Goal: Check status: Check status

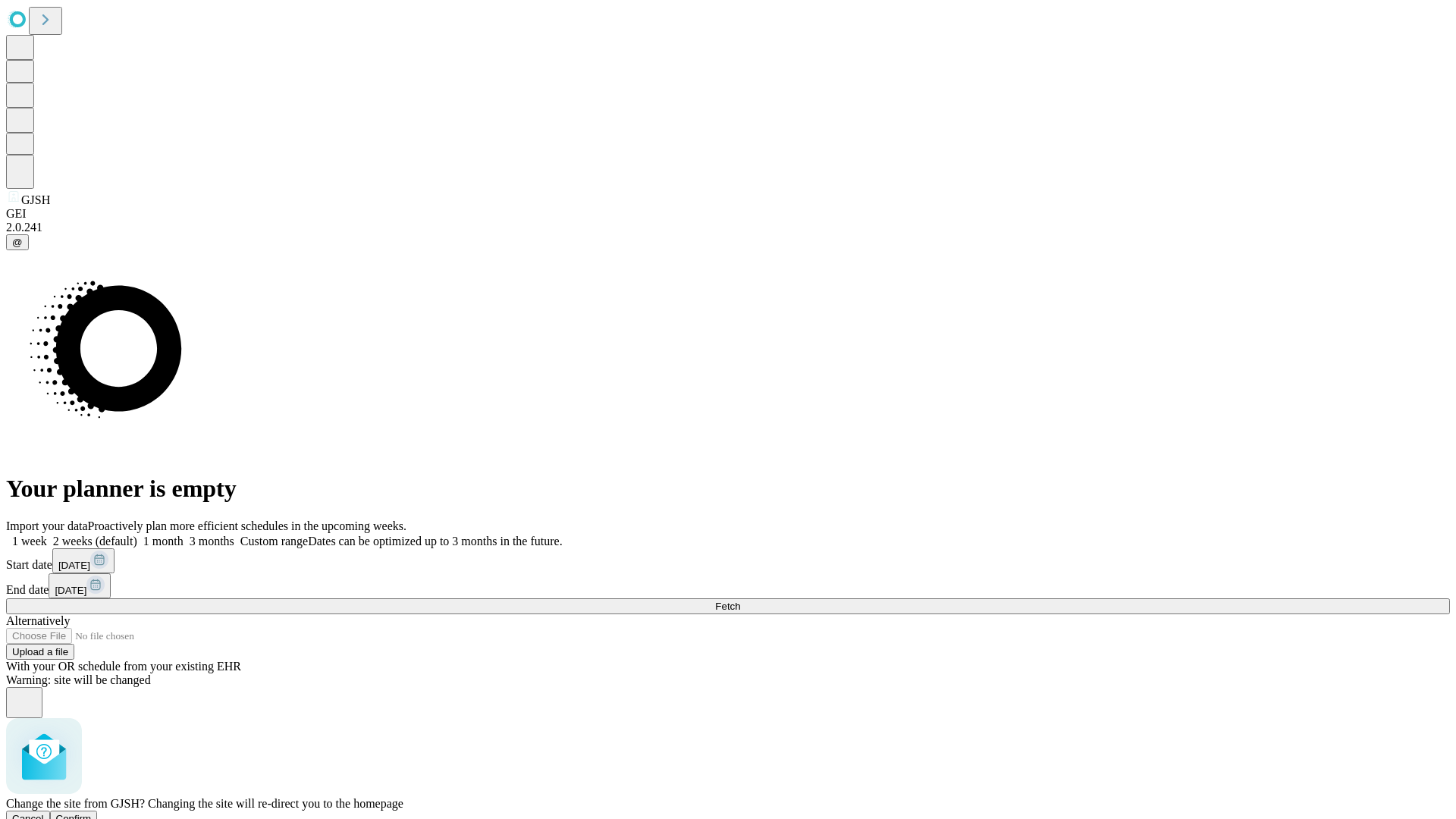
click at [92, 812] on span "Confirm" at bounding box center [73, 817] width 35 height 11
click at [183, 534] on label "1 month" at bounding box center [160, 540] width 46 height 13
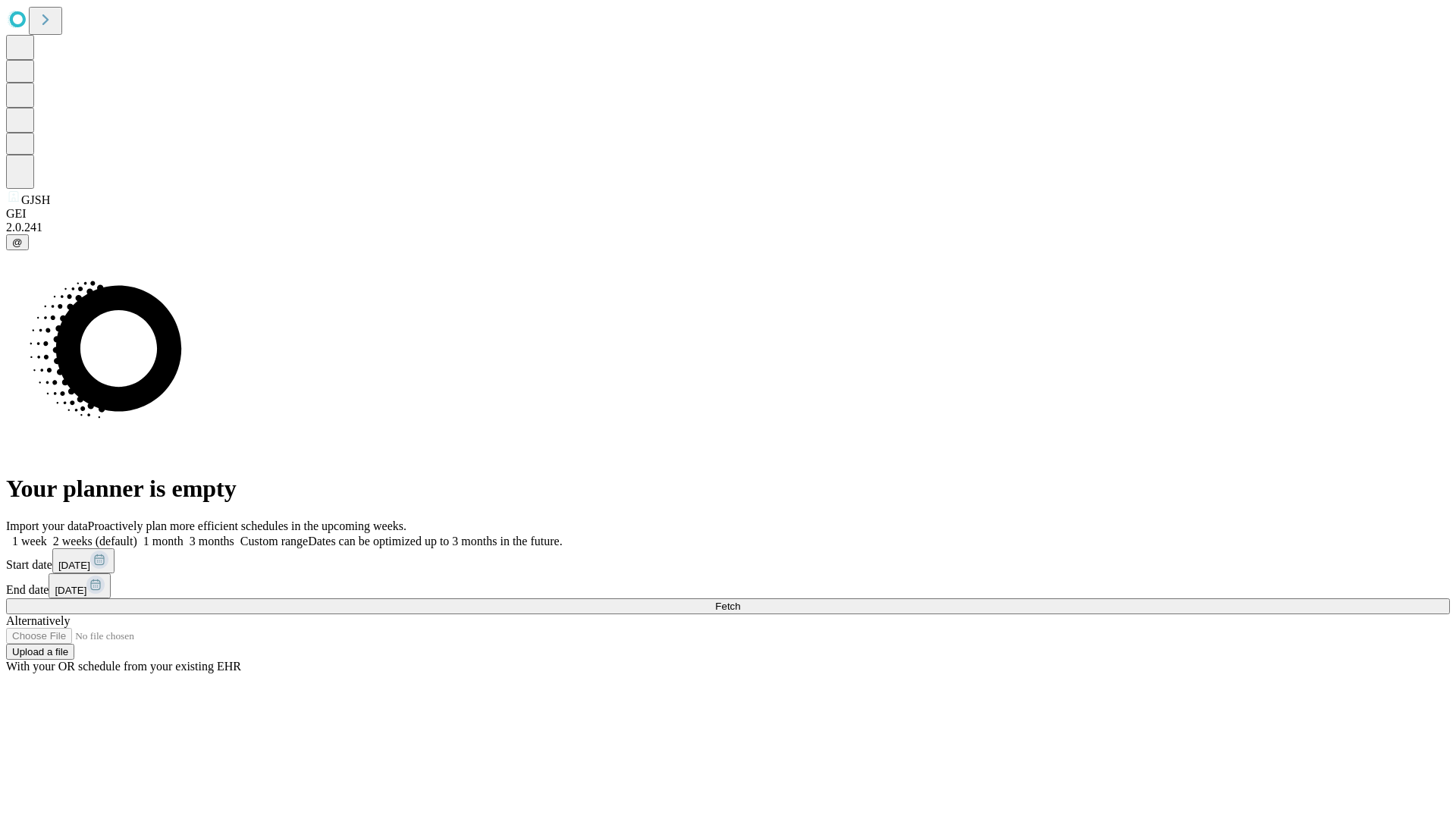
click at [740, 600] on span "Fetch" at bounding box center [728, 605] width 25 height 11
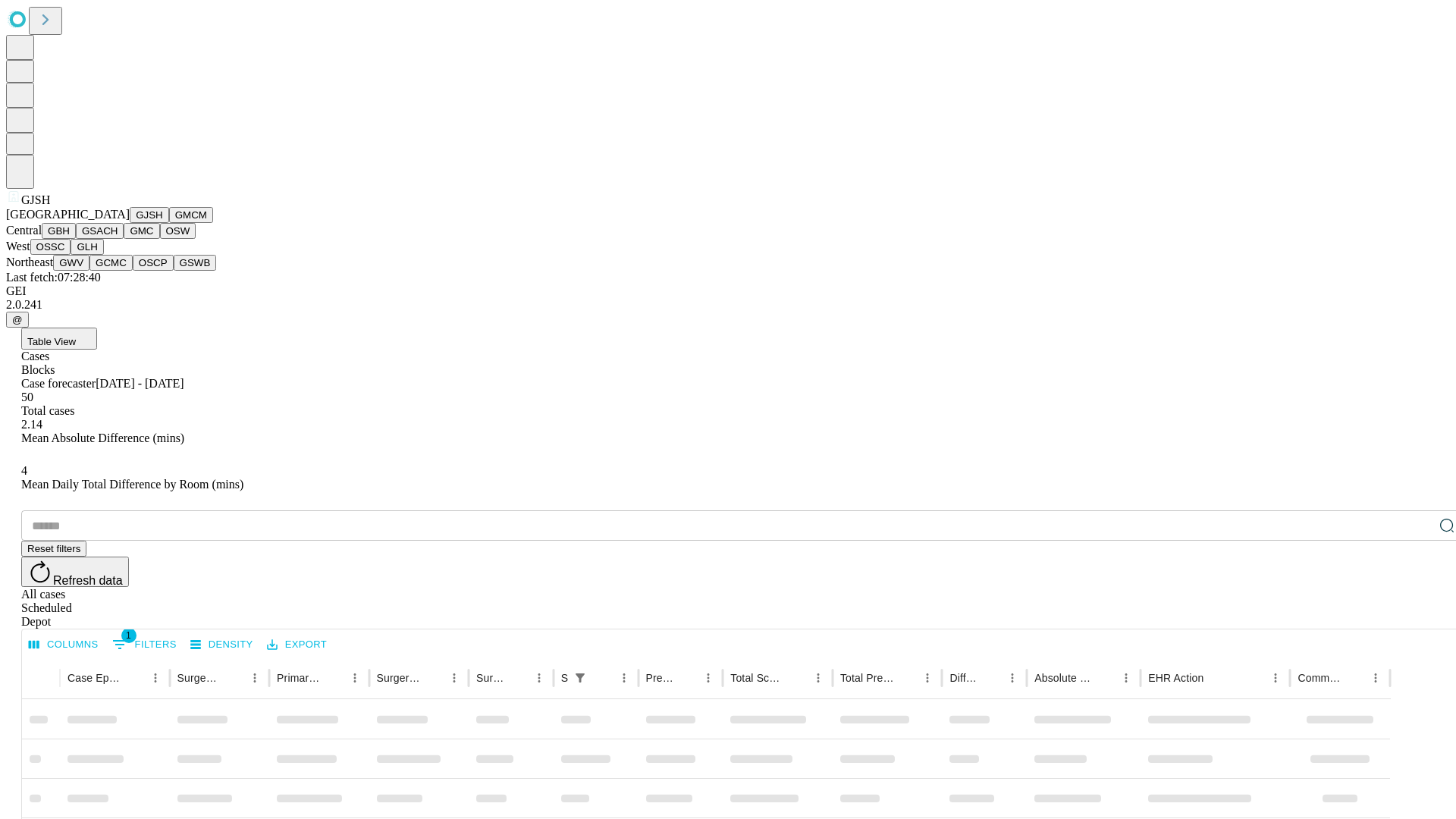
click at [169, 223] on button "GMCM" at bounding box center [191, 214] width 44 height 16
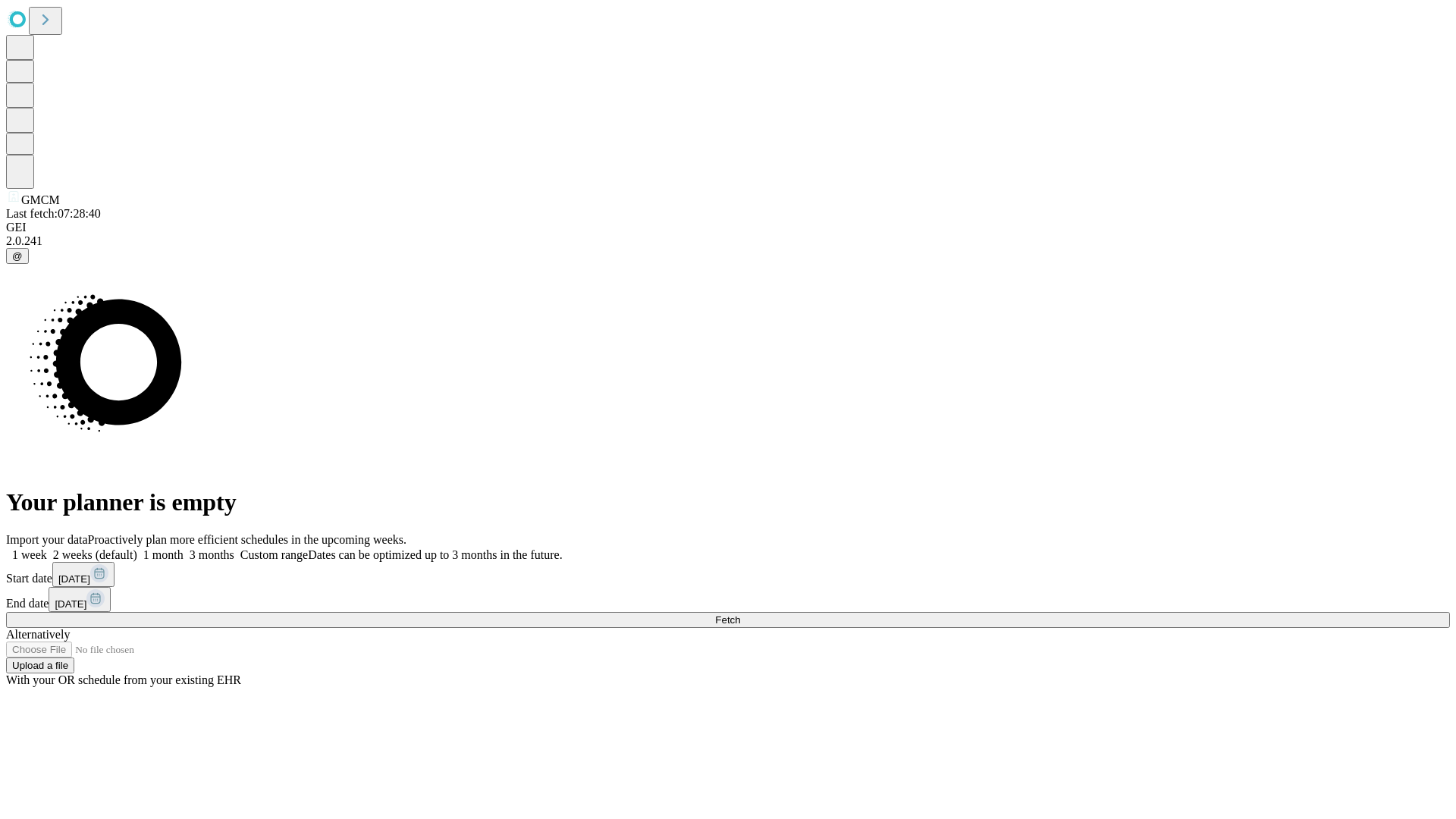
click at [183, 548] on label "1 month" at bounding box center [160, 554] width 46 height 13
click at [740, 614] on span "Fetch" at bounding box center [728, 619] width 25 height 11
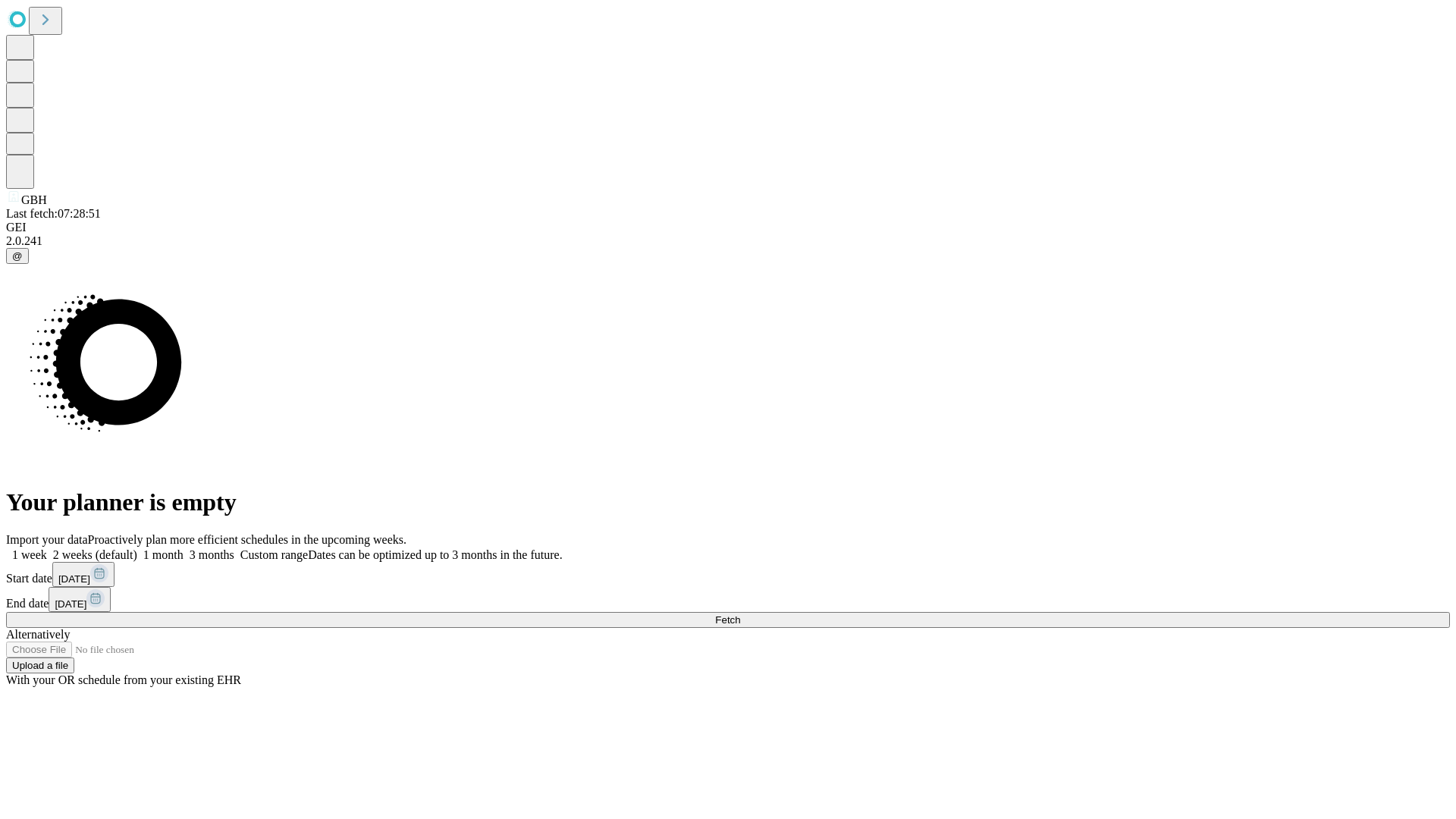
click at [183, 548] on label "1 month" at bounding box center [160, 554] width 46 height 13
click at [740, 614] on span "Fetch" at bounding box center [728, 619] width 25 height 11
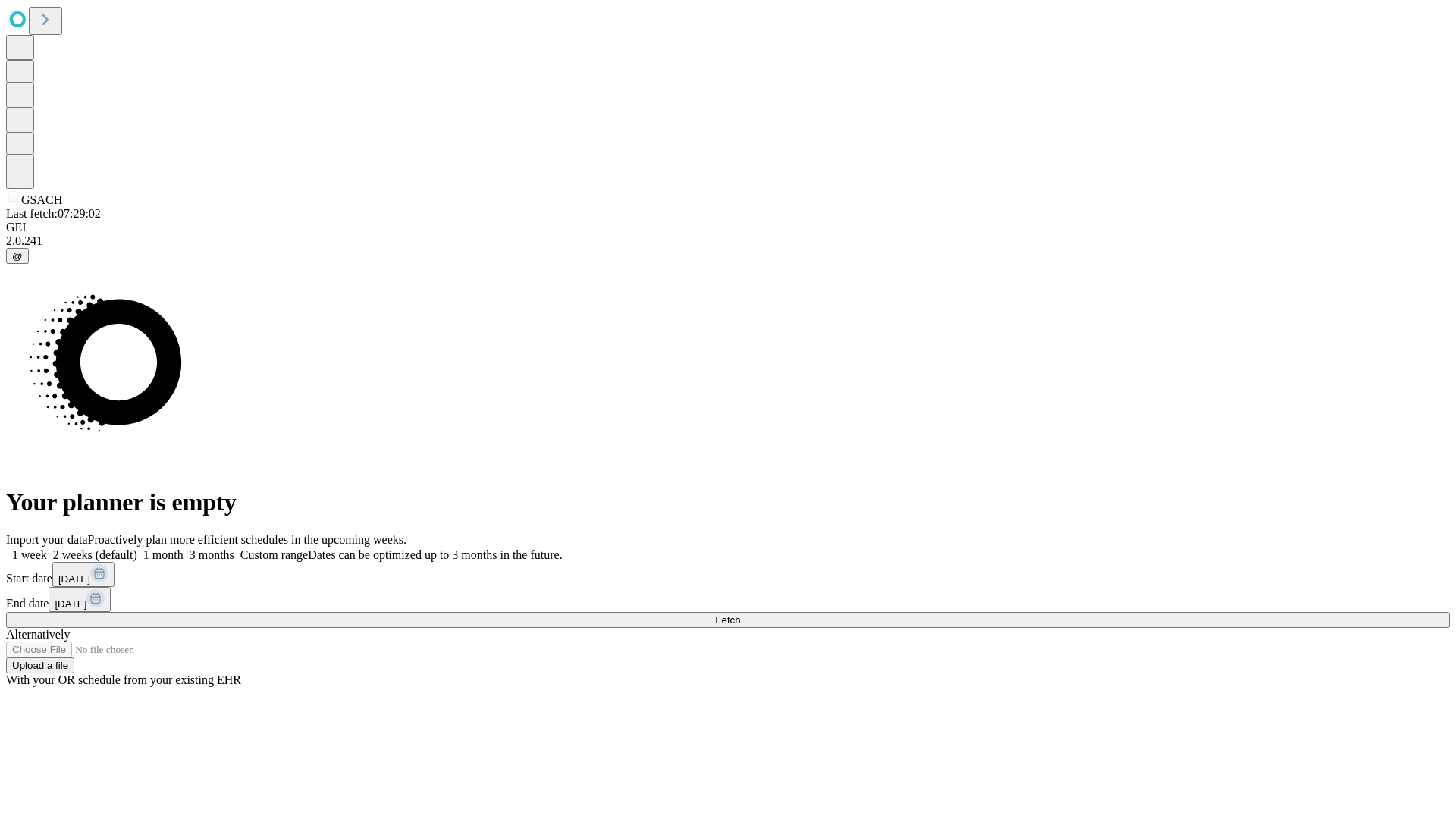
click at [183, 548] on label "1 month" at bounding box center [160, 554] width 46 height 13
click at [740, 614] on span "Fetch" at bounding box center [728, 619] width 25 height 11
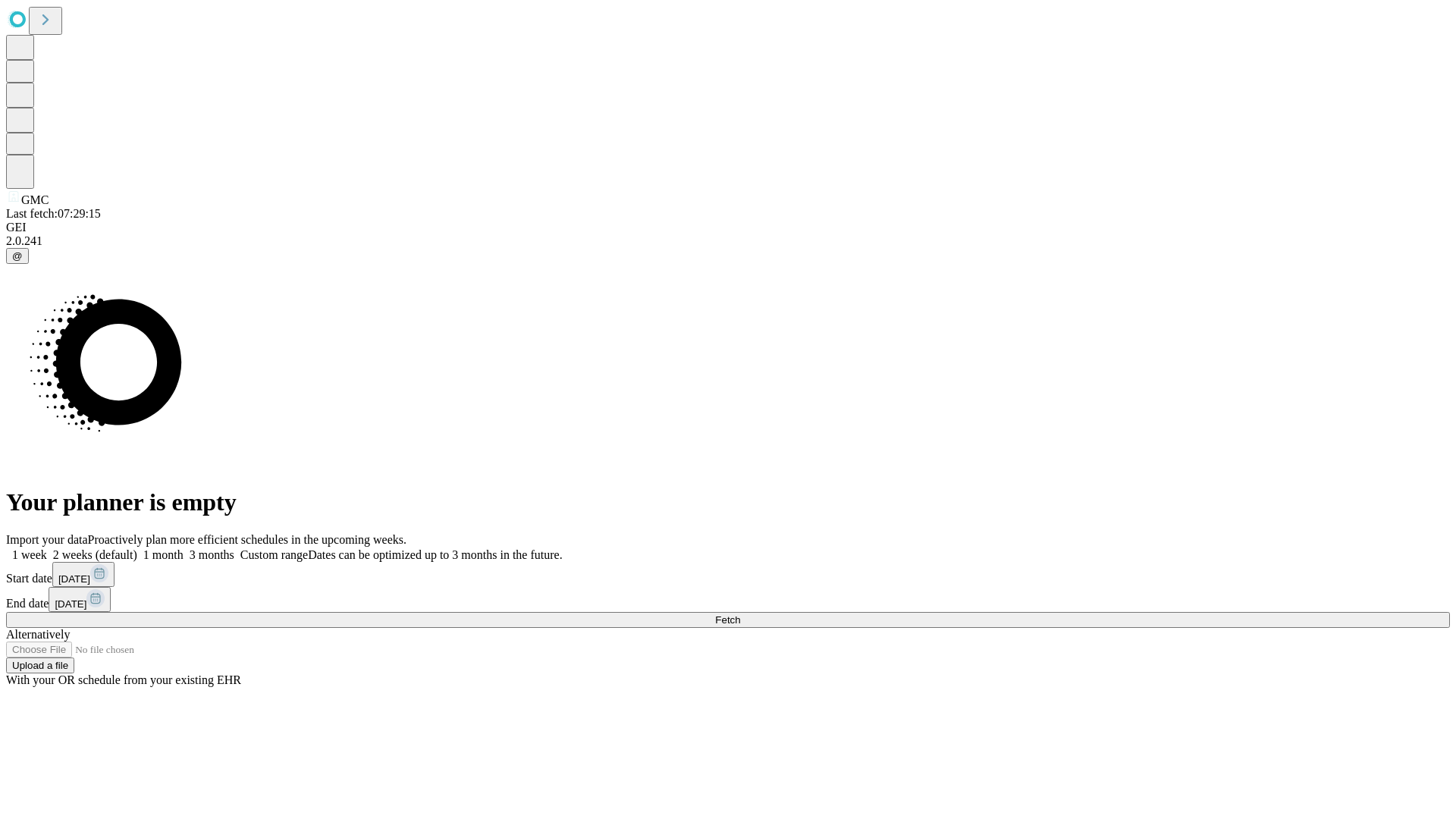
click at [740, 614] on span "Fetch" at bounding box center [728, 619] width 25 height 11
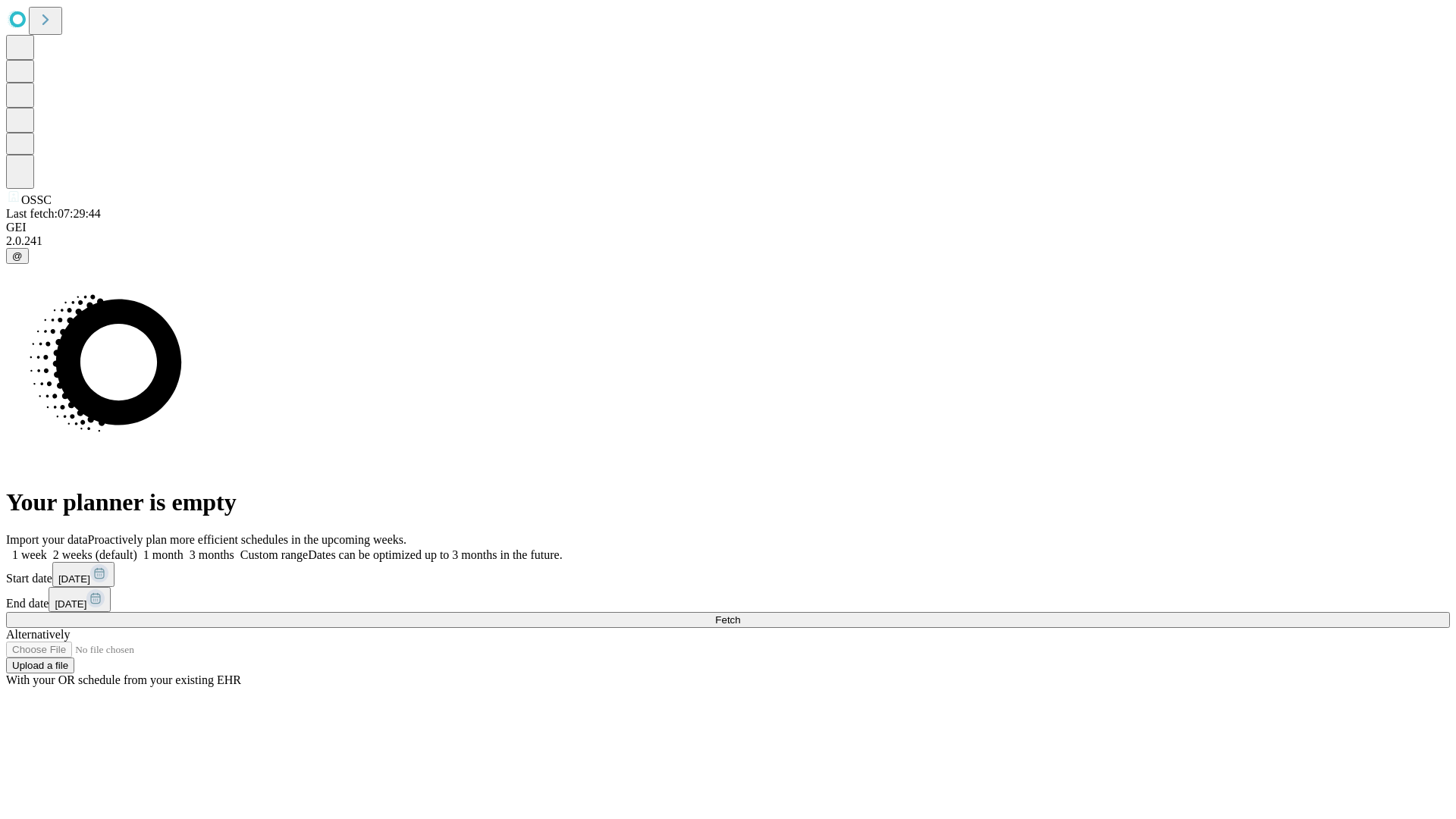
click at [183, 548] on label "1 month" at bounding box center [160, 554] width 46 height 13
click at [740, 614] on span "Fetch" at bounding box center [728, 619] width 25 height 11
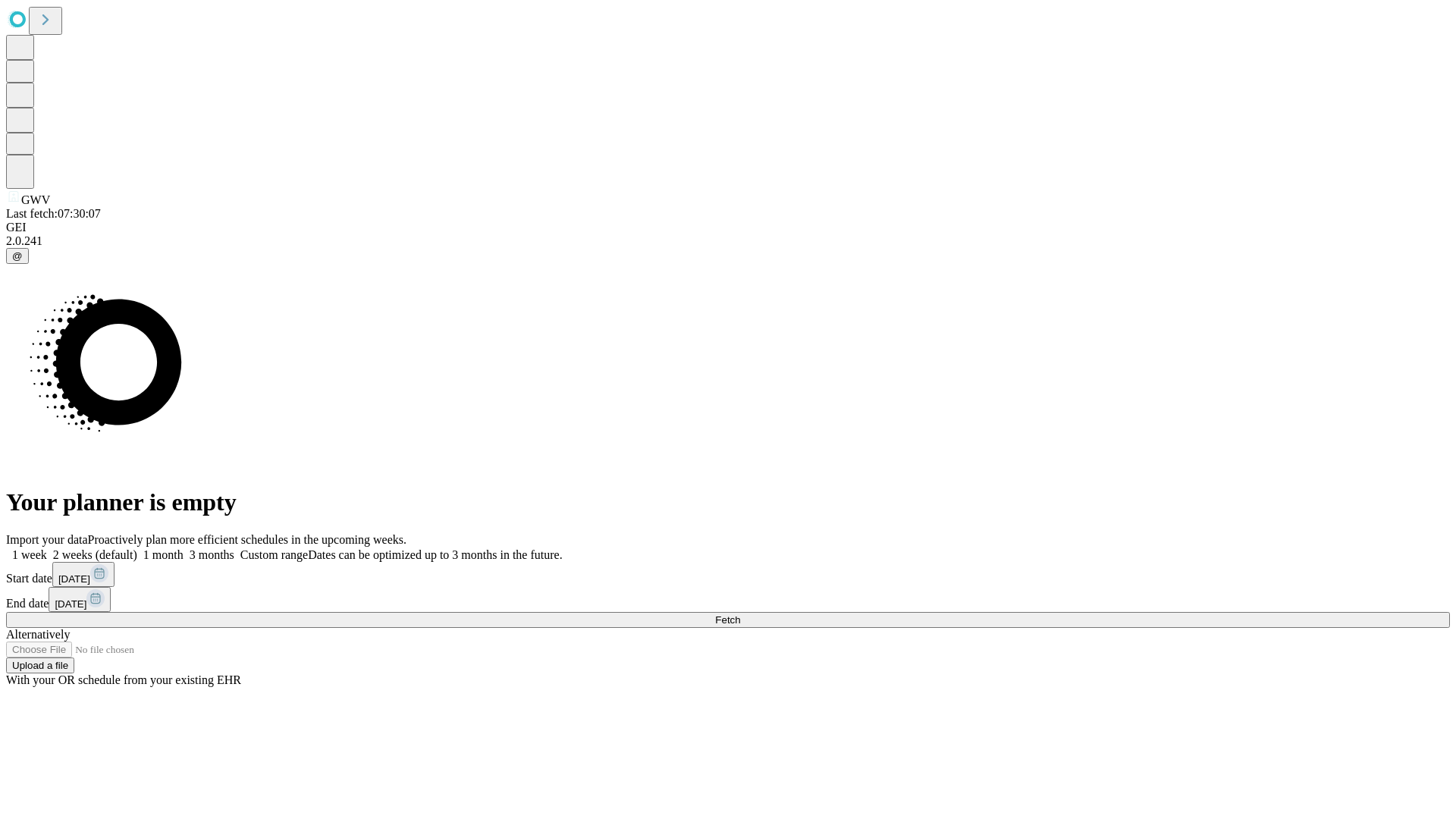
click at [183, 548] on label "1 month" at bounding box center [160, 554] width 46 height 13
click at [740, 614] on span "Fetch" at bounding box center [728, 619] width 25 height 11
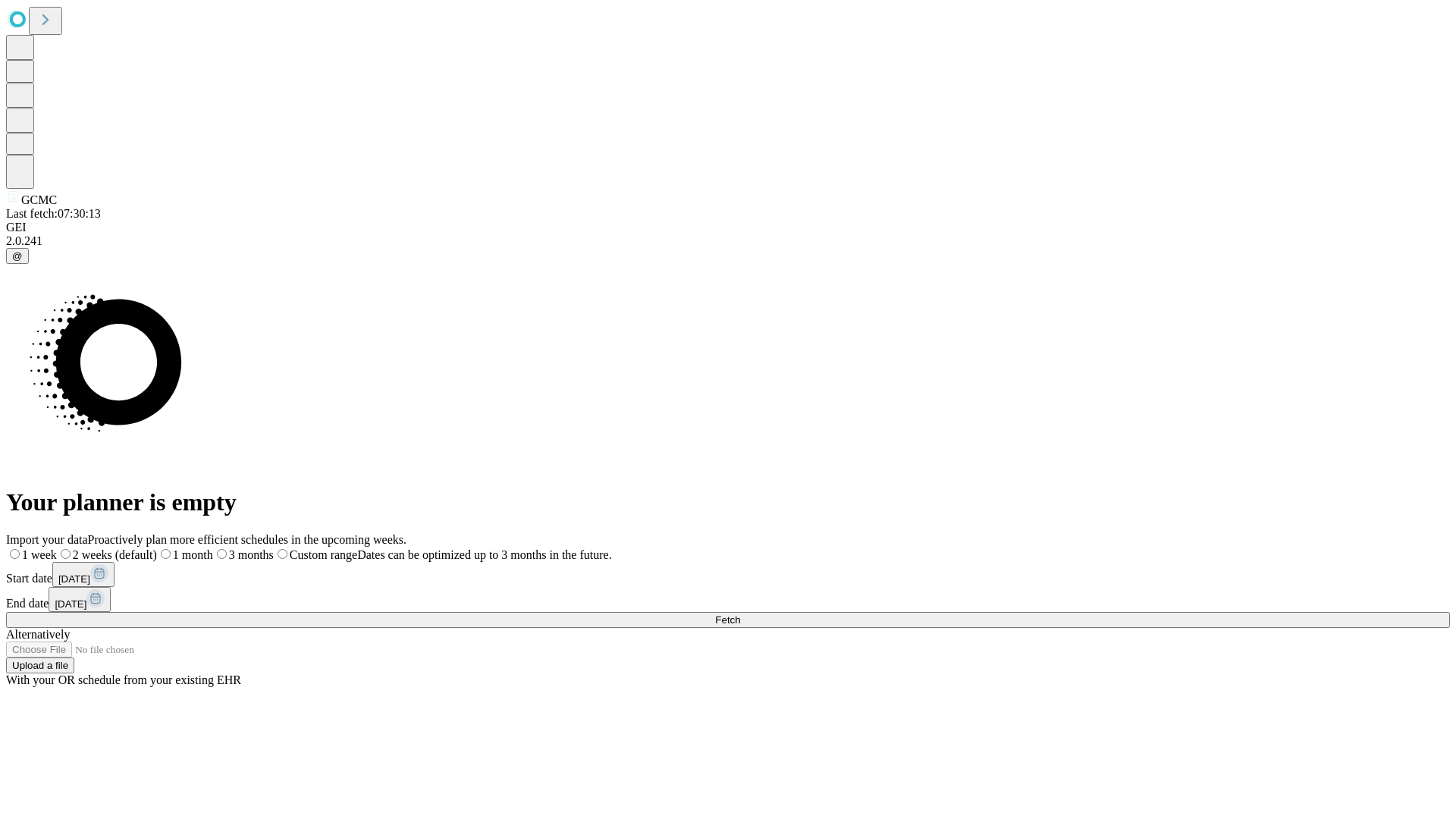
click at [213, 548] on label "1 month" at bounding box center [185, 554] width 56 height 13
click at [740, 614] on span "Fetch" at bounding box center [728, 619] width 25 height 11
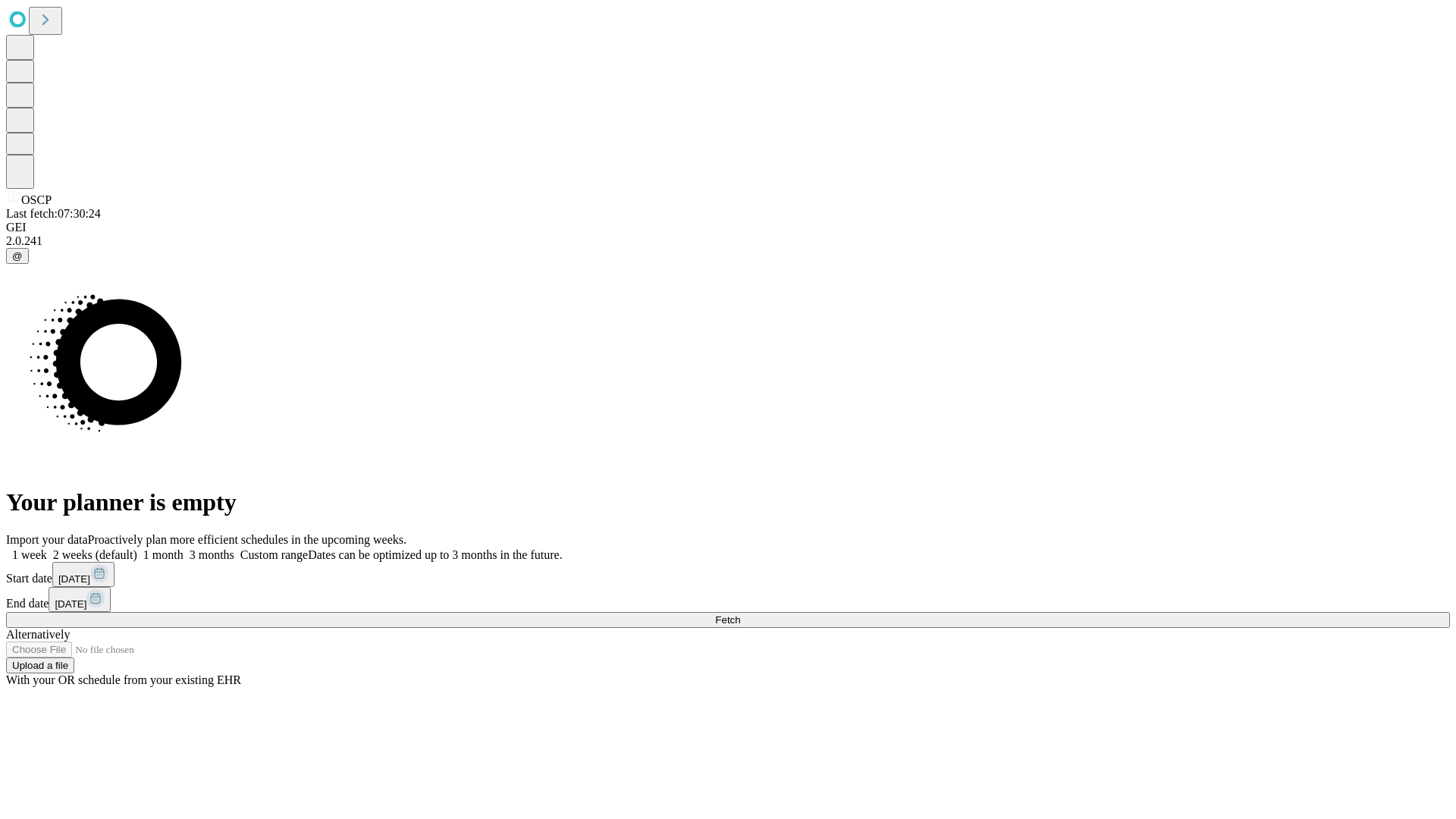
click at [740, 614] on span "Fetch" at bounding box center [728, 619] width 25 height 11
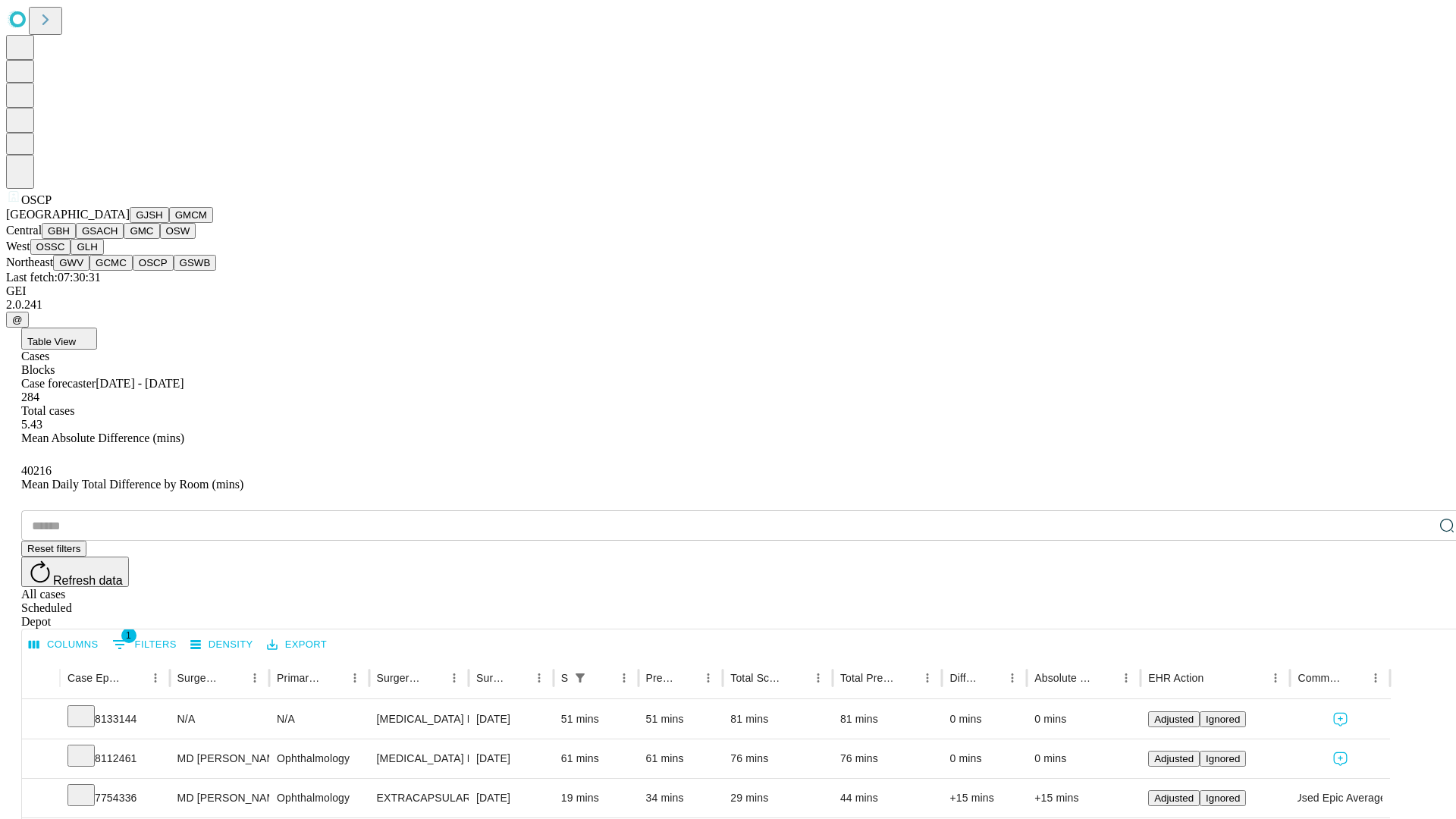
click at [174, 271] on button "GSWB" at bounding box center [195, 263] width 43 height 16
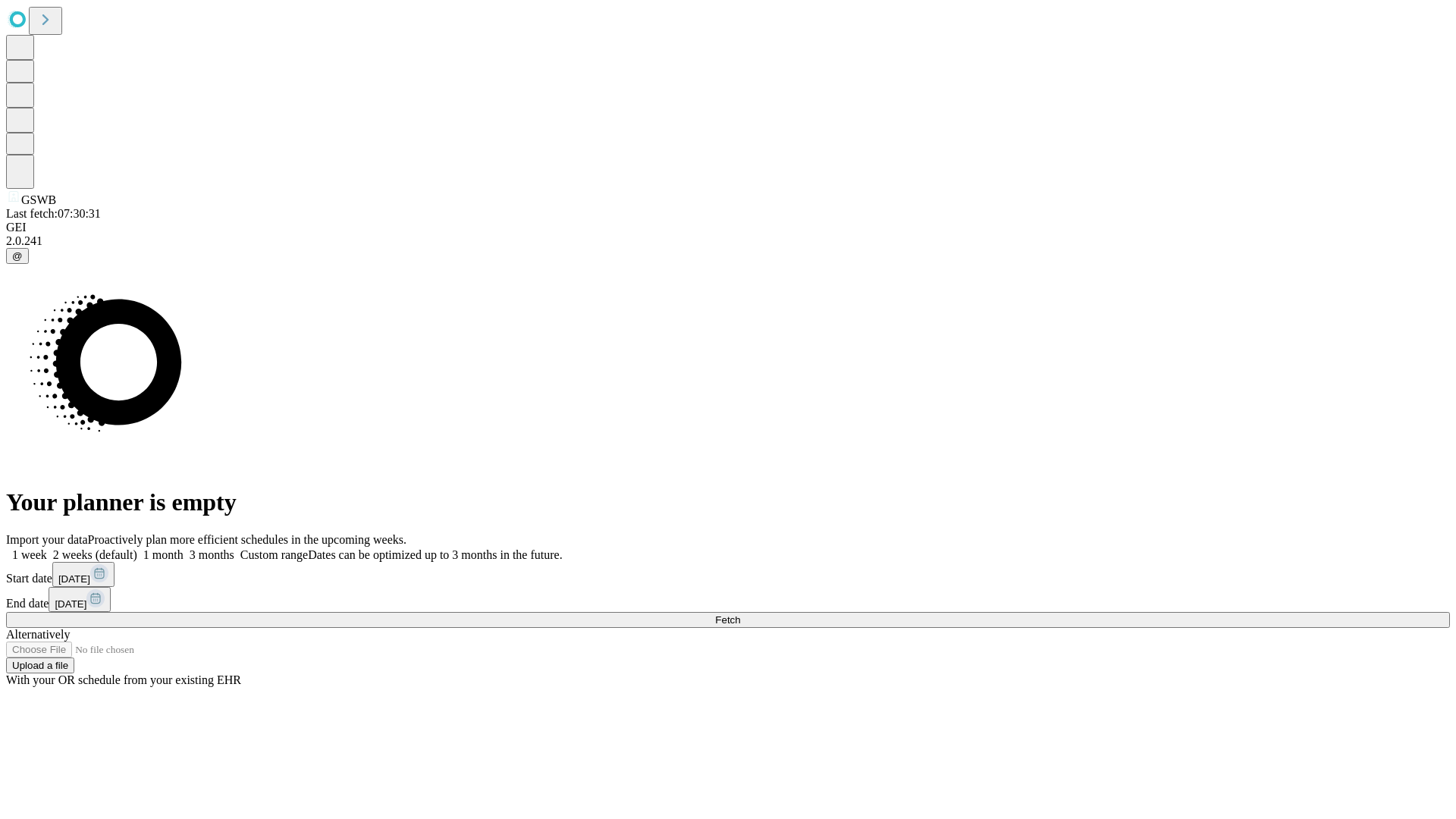
click at [183, 548] on label "1 month" at bounding box center [160, 554] width 46 height 13
click at [740, 614] on span "Fetch" at bounding box center [728, 619] width 25 height 11
